Goal: Information Seeking & Learning: Learn about a topic

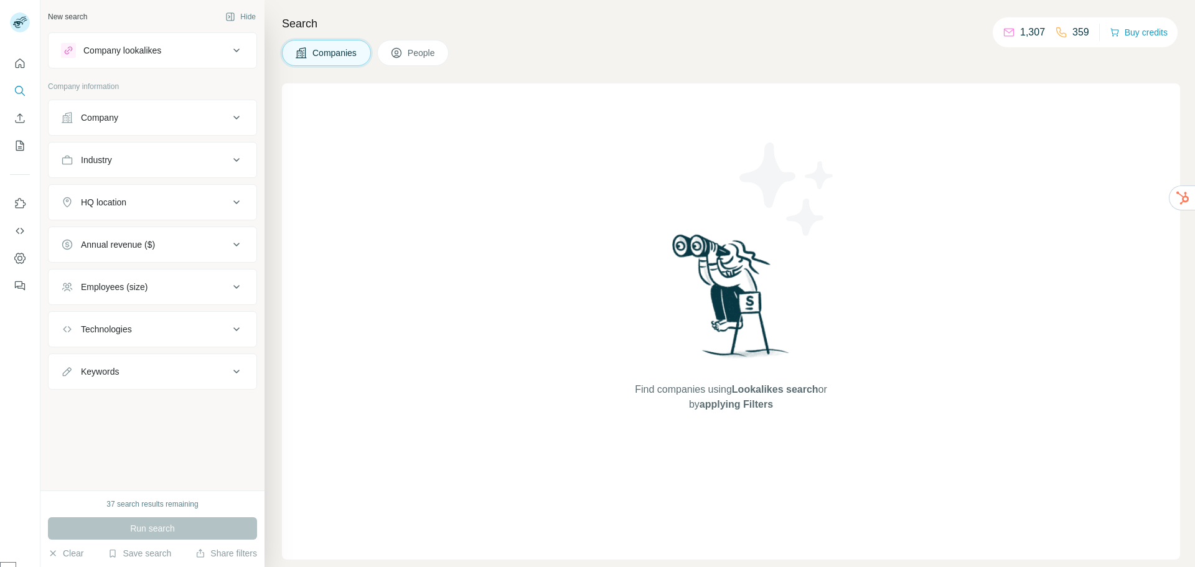
select select "******"
click at [128, 45] on div "Company lookalikes" at bounding box center [122, 50] width 78 height 12
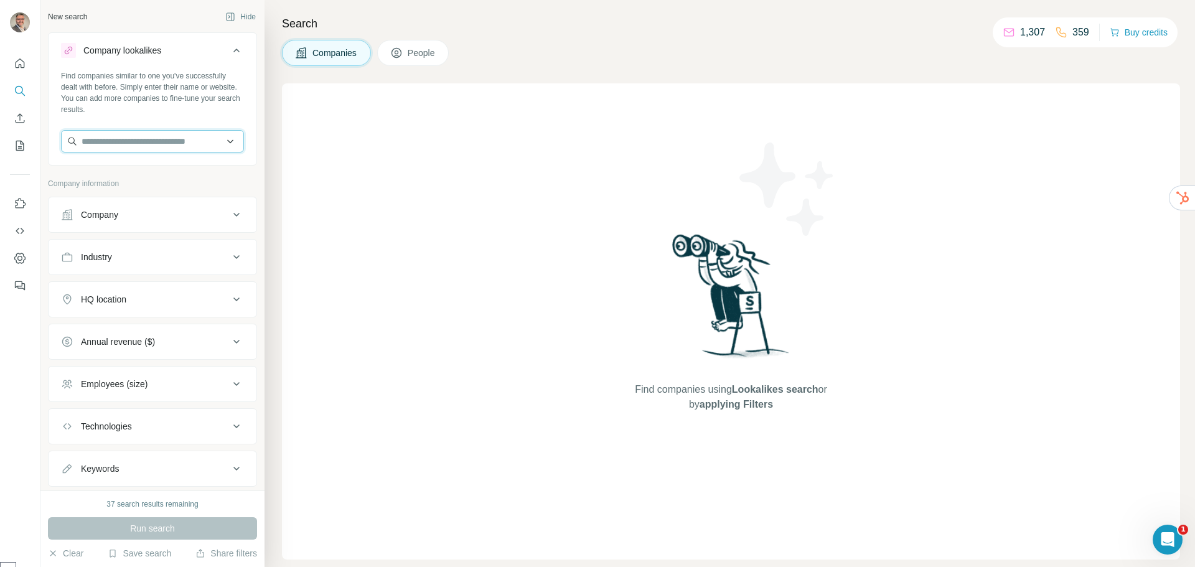
click at [103, 141] on input "text" at bounding box center [152, 141] width 183 height 22
drag, startPoint x: 506, startPoint y: 171, endPoint x: 492, endPoint y: 151, distance: 23.7
click at [505, 171] on div "Find companies using Lookalikes search or by applying Filters" at bounding box center [731, 321] width 898 height 476
click at [425, 55] on span "People" at bounding box center [422, 53] width 29 height 12
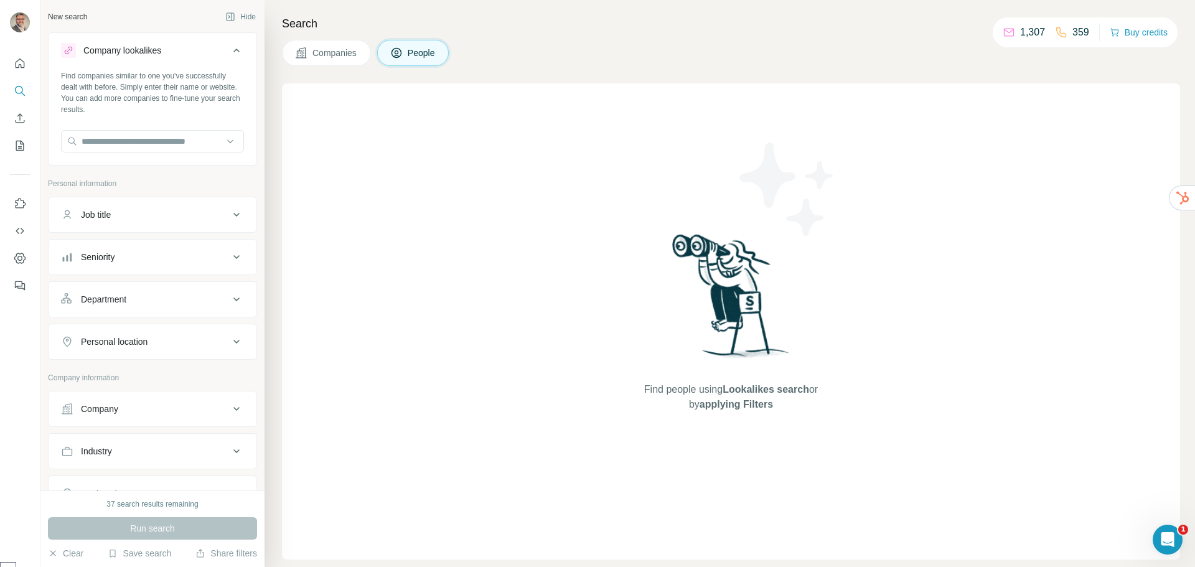
click at [412, 192] on div "Find people using Lookalikes search or by applying Filters" at bounding box center [731, 321] width 898 height 476
click at [22, 63] on icon "Quick start" at bounding box center [20, 63] width 12 height 12
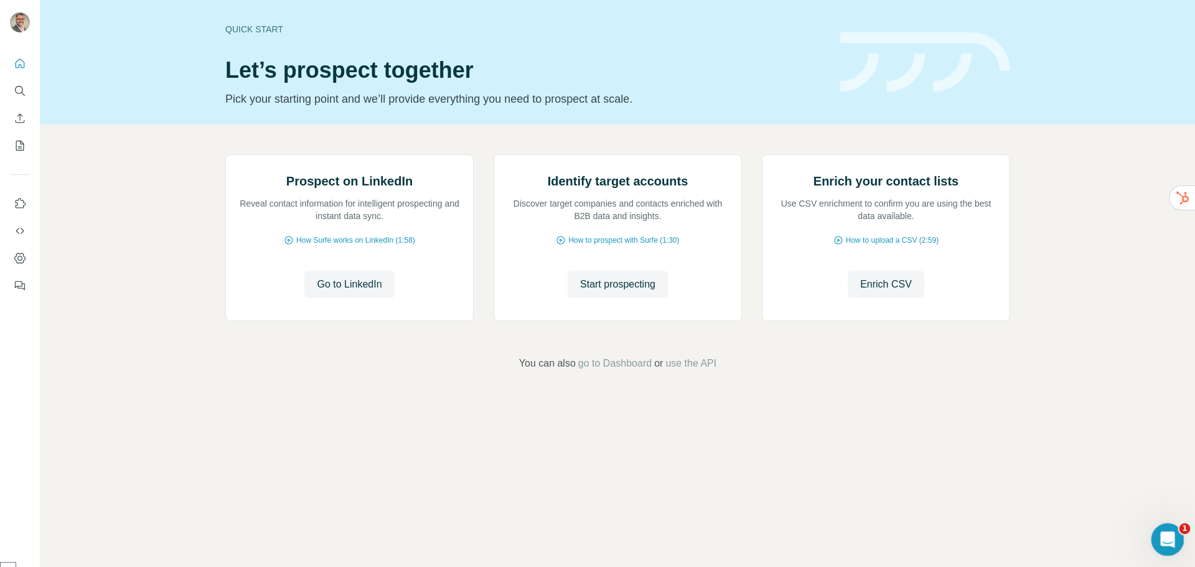
click at [1164, 534] on icon "Ouvrir le Messenger Intercom" at bounding box center [1166, 538] width 21 height 21
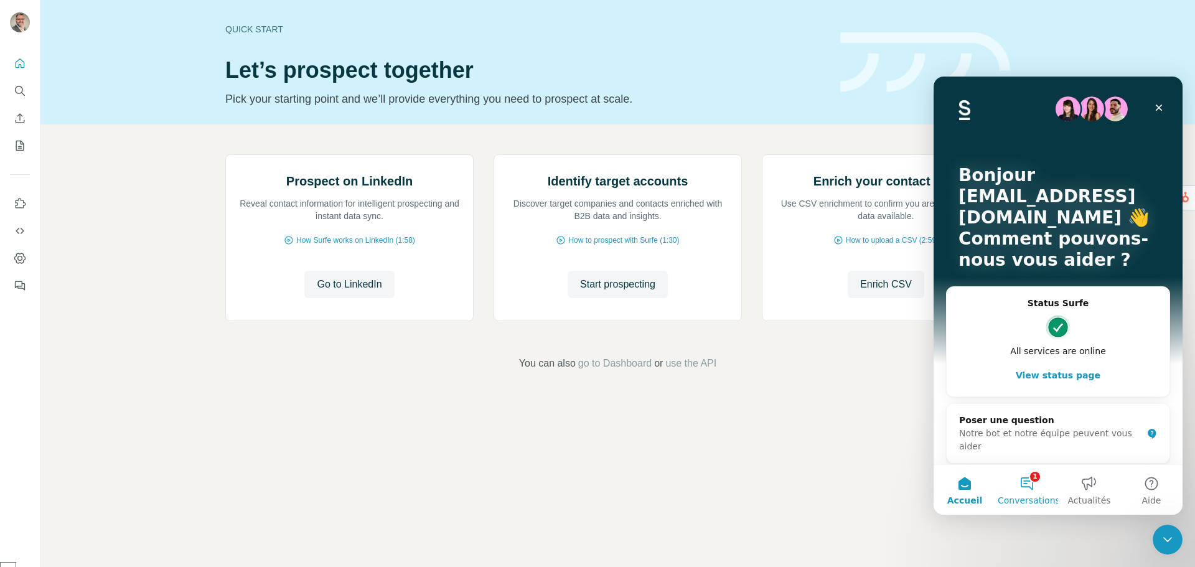
click at [1036, 484] on button "1 Conversations" at bounding box center [1027, 490] width 62 height 50
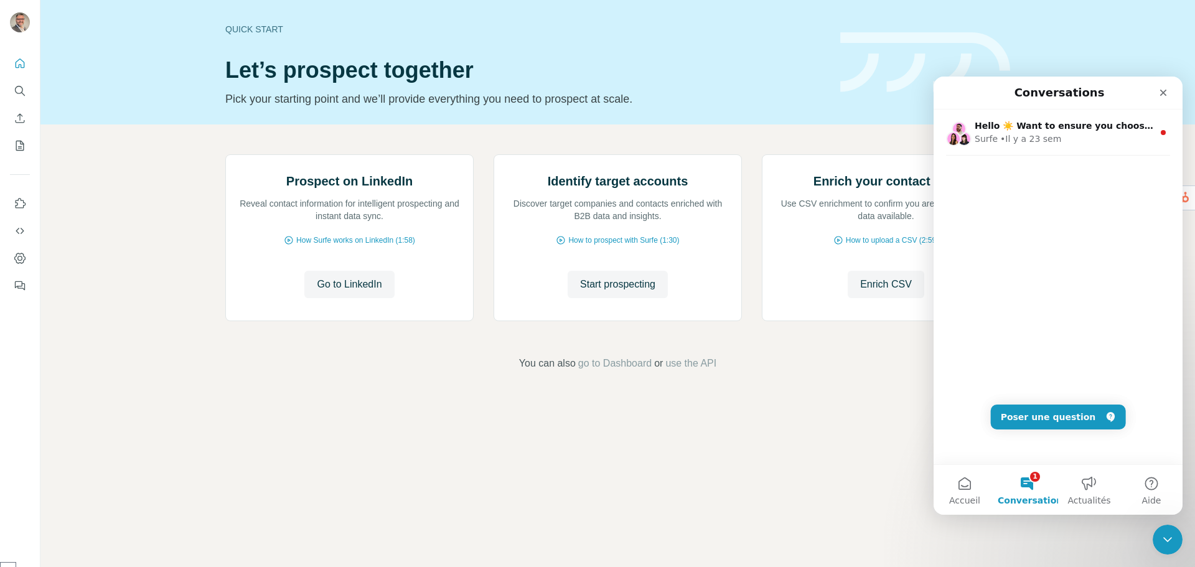
click at [1036, 484] on button "1 Conversations" at bounding box center [1027, 490] width 62 height 50
click at [144, 347] on div "Prospect on LinkedIn Reveal contact information for intelligent prospecting and…" at bounding box center [617, 262] width 1155 height 276
click at [1165, 93] on icon "Fermer" at bounding box center [1163, 93] width 10 height 10
